Goal: Information Seeking & Learning: Learn about a topic

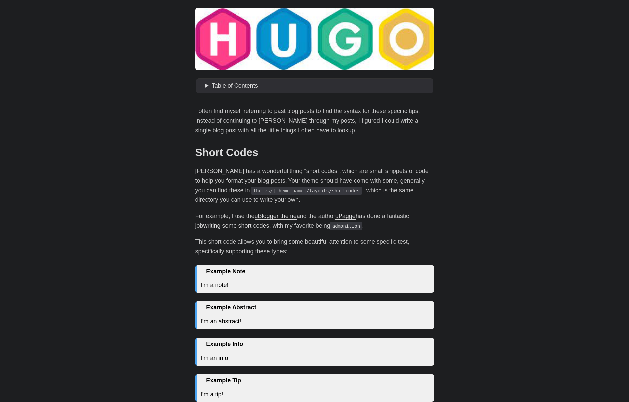
scroll to position [66, 0]
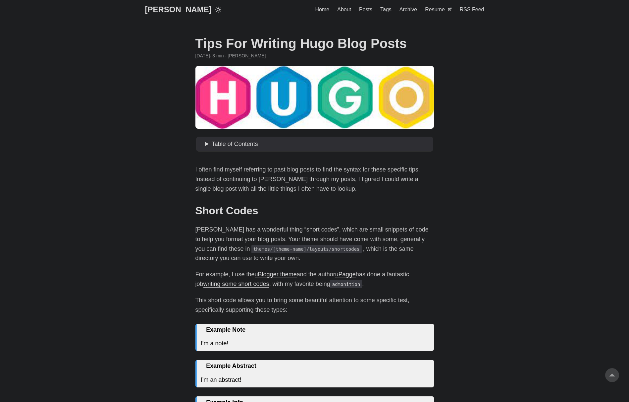
scroll to position [0, 0]
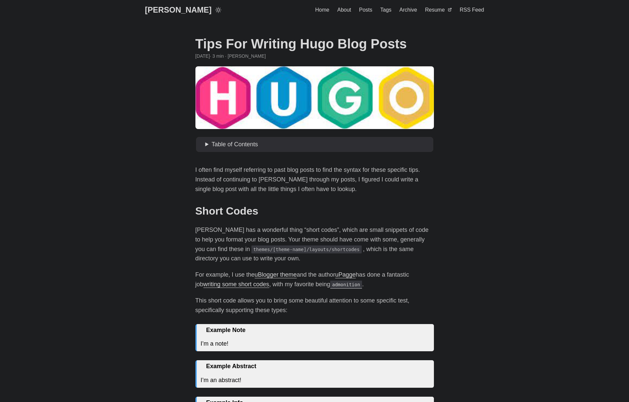
click at [166, 7] on link "[PERSON_NAME]" at bounding box center [178, 10] width 67 height 20
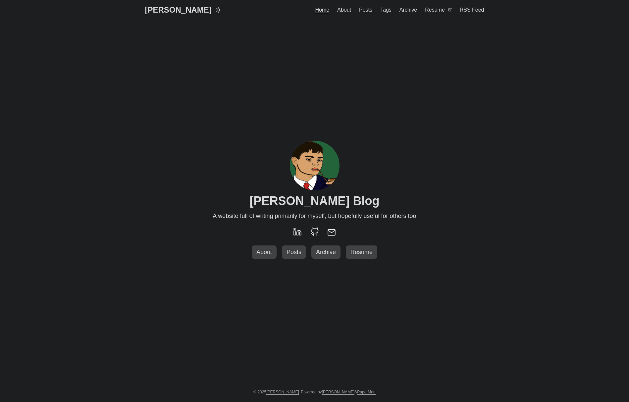
click at [296, 254] on span "Posts" at bounding box center [294, 252] width 20 height 7
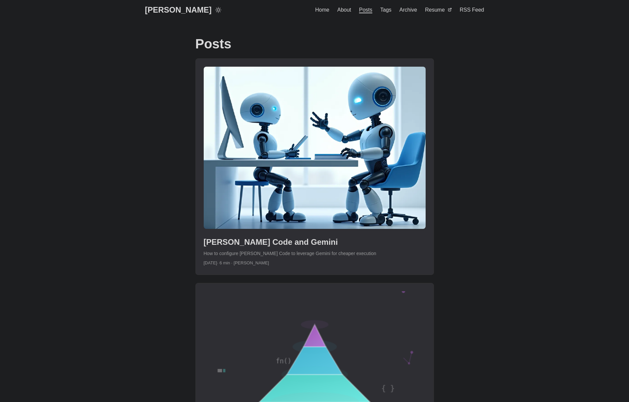
click at [237, 213] on link "post link to Claude Code and Gemini" at bounding box center [315, 167] width 238 height 216
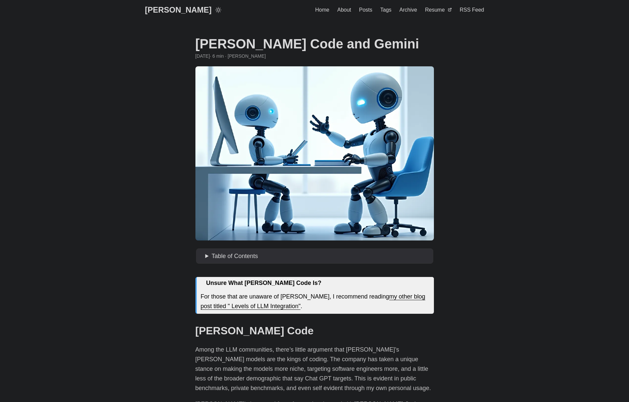
click at [178, 14] on link "[PERSON_NAME]" at bounding box center [178, 10] width 67 height 20
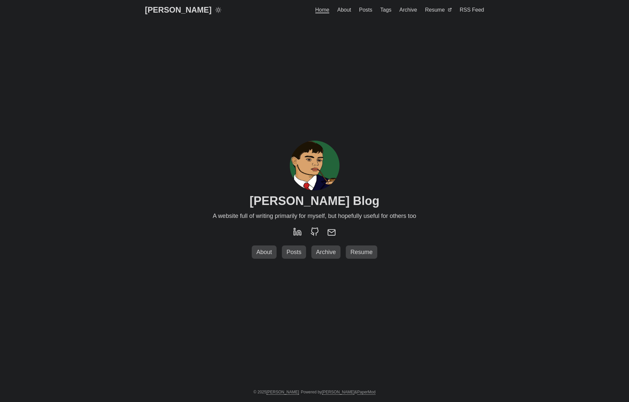
click at [333, 254] on span "Archive" at bounding box center [325, 252] width 25 height 7
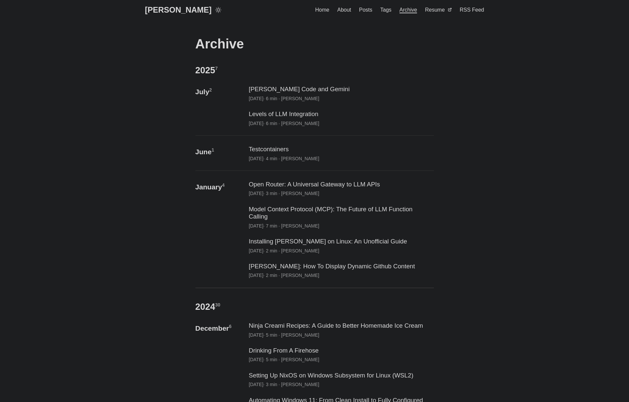
click at [177, 11] on link "[PERSON_NAME]" at bounding box center [178, 10] width 67 height 20
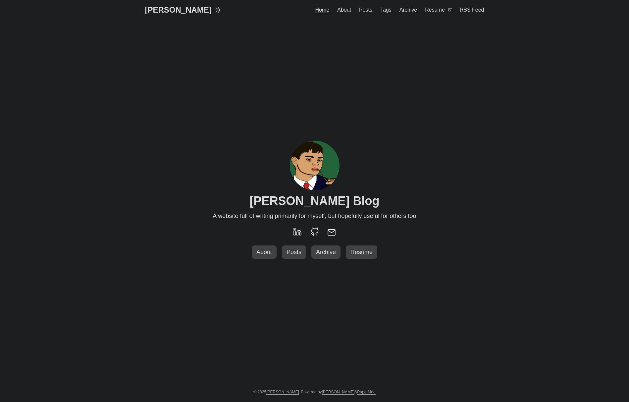
click at [300, 255] on span "Posts" at bounding box center [294, 252] width 20 height 7
